Goal: Task Accomplishment & Management: Use online tool/utility

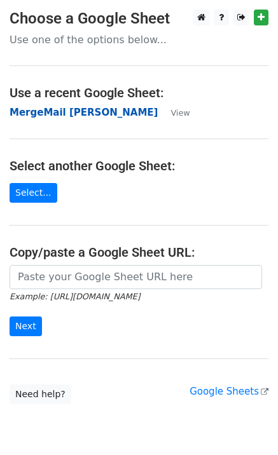
click at [82, 110] on strong "MergeMail [PERSON_NAME]" at bounding box center [84, 112] width 148 height 11
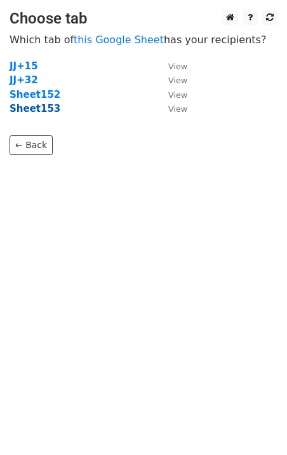
click at [37, 109] on strong "Sheet153" at bounding box center [35, 108] width 51 height 11
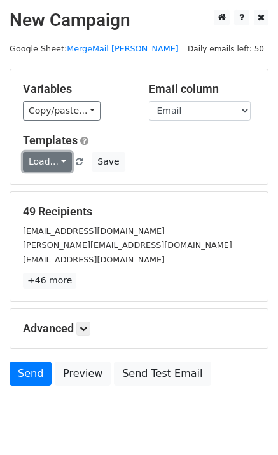
click at [49, 163] on link "Load..." at bounding box center [47, 162] width 49 height 20
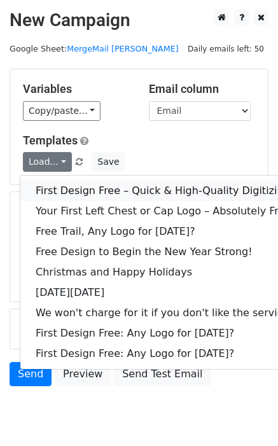
click at [73, 192] on link "First Design Free – Quick & High-Quality Digitizing!" at bounding box center [164, 191] width 289 height 20
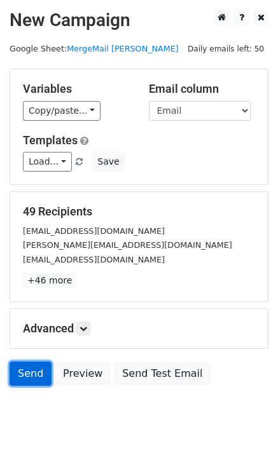
click at [34, 378] on link "Send" at bounding box center [31, 374] width 42 height 24
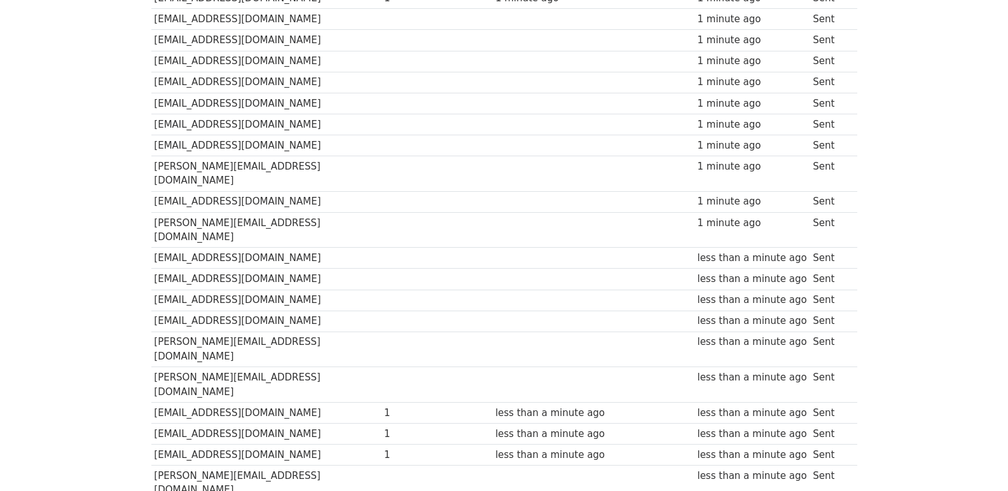
scroll to position [847, 0]
